Goal: Task Accomplishment & Management: Use online tool/utility

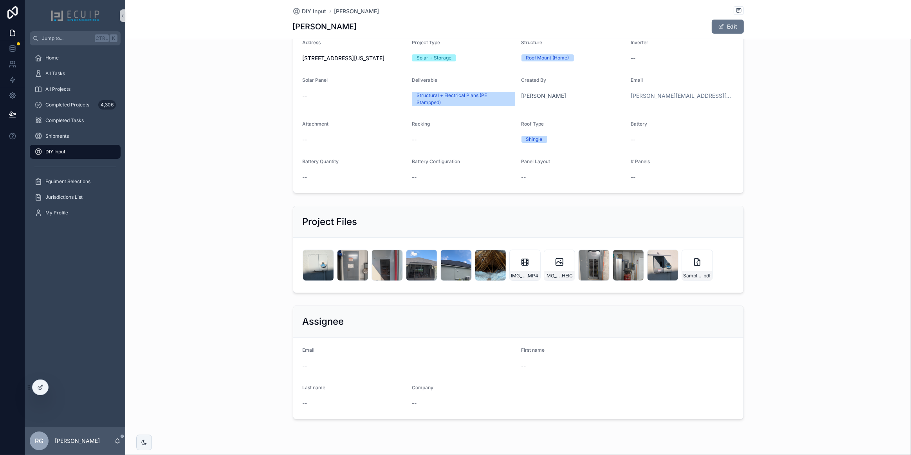
scroll to position [275, 0]
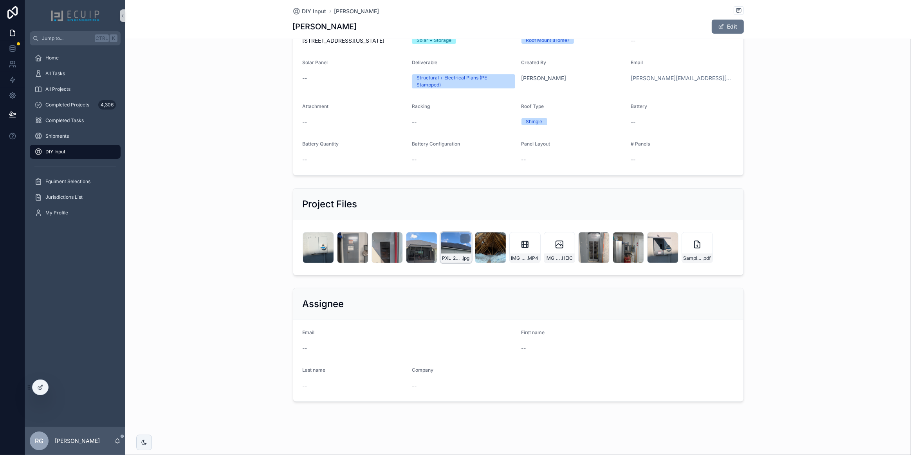
click at [454, 252] on div "PXL_20250807_193720877 .jpg" at bounding box center [455, 247] width 31 height 31
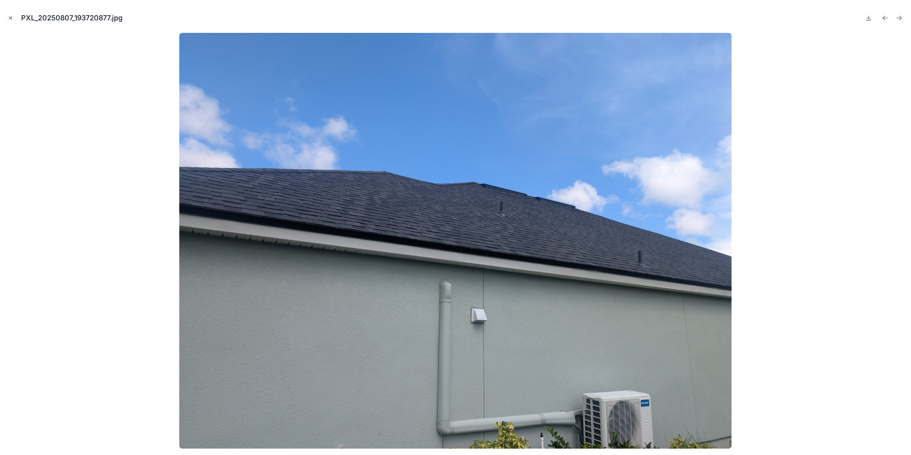
click at [10, 20] on icon "Close modal" at bounding box center [10, 17] width 5 height 5
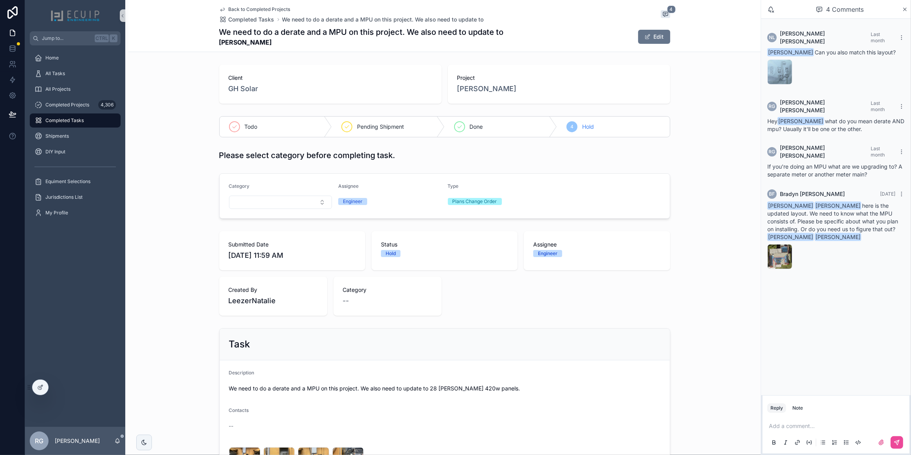
scroll to position [144, 0]
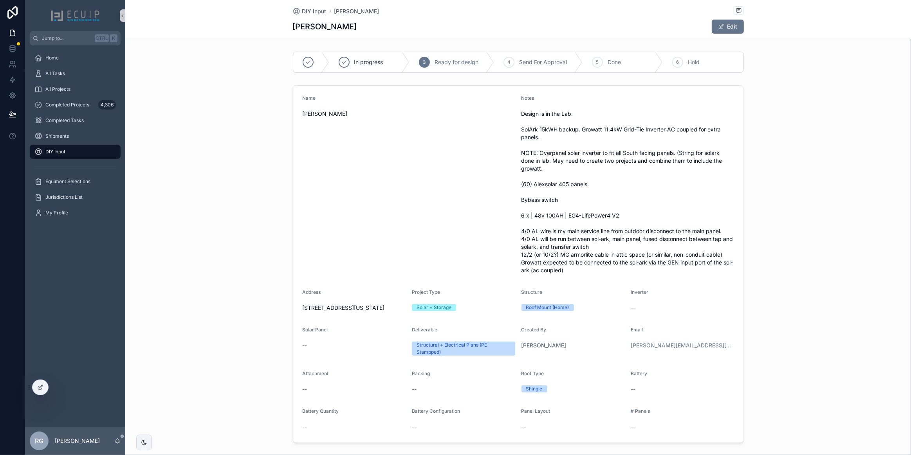
scroll to position [275, 0]
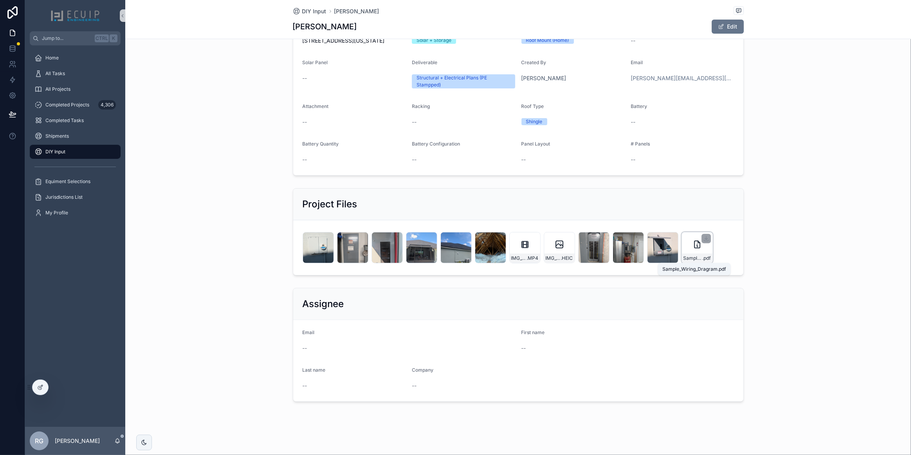
click at [690, 257] on span "Sample_Wiring_Dragram" at bounding box center [692, 258] width 19 height 6
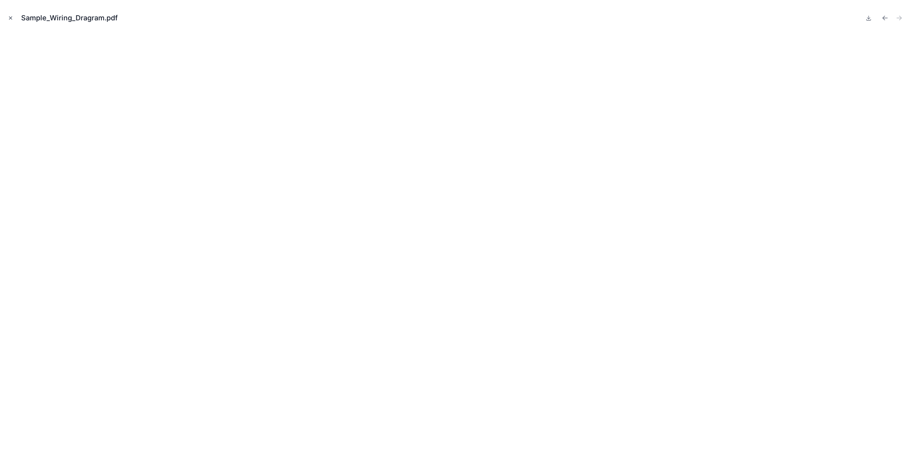
click at [11, 16] on icon "Close modal" at bounding box center [10, 17] width 5 height 5
